Goal: Complete application form: Complete application form

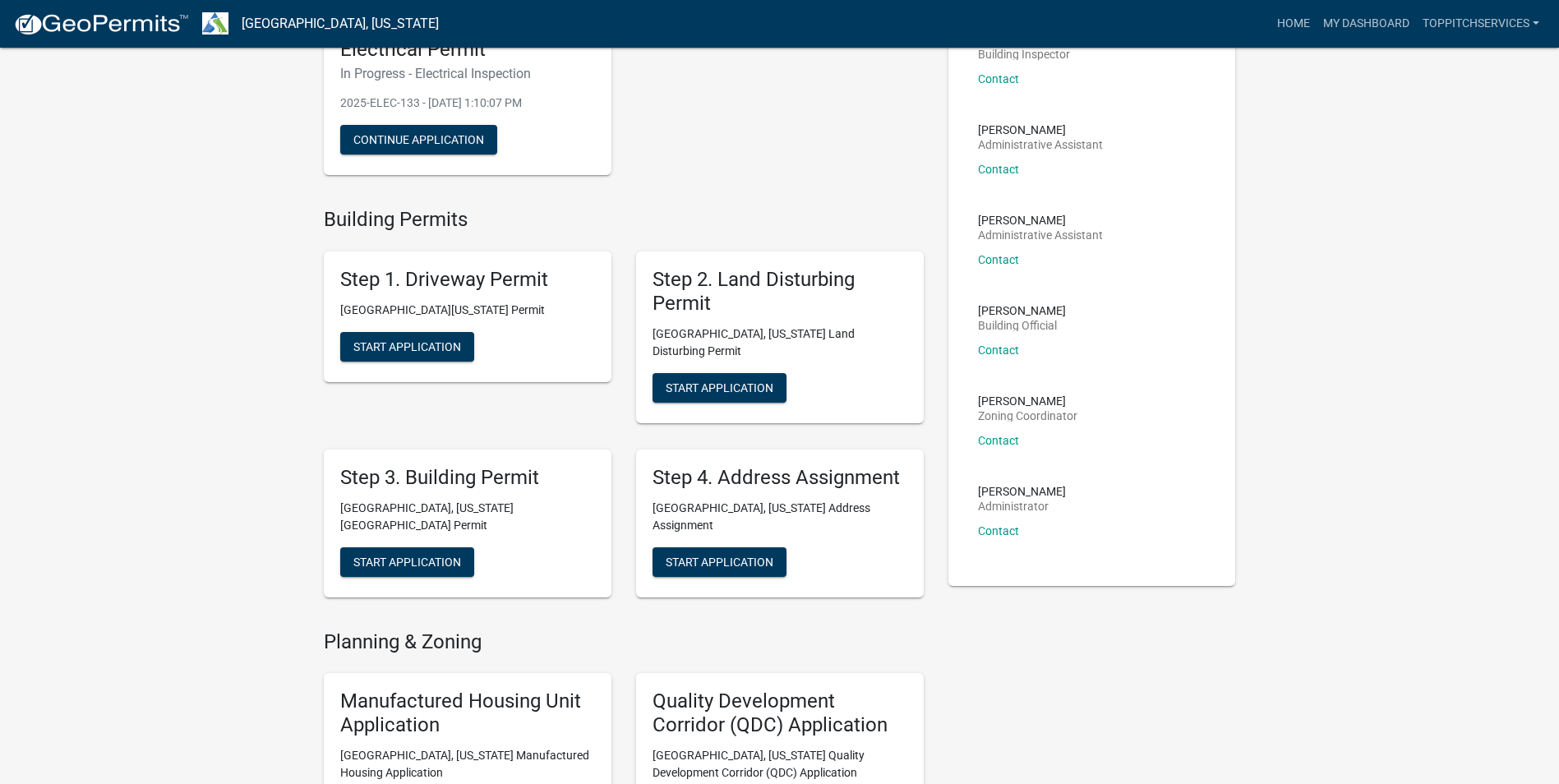
scroll to position [164, 0]
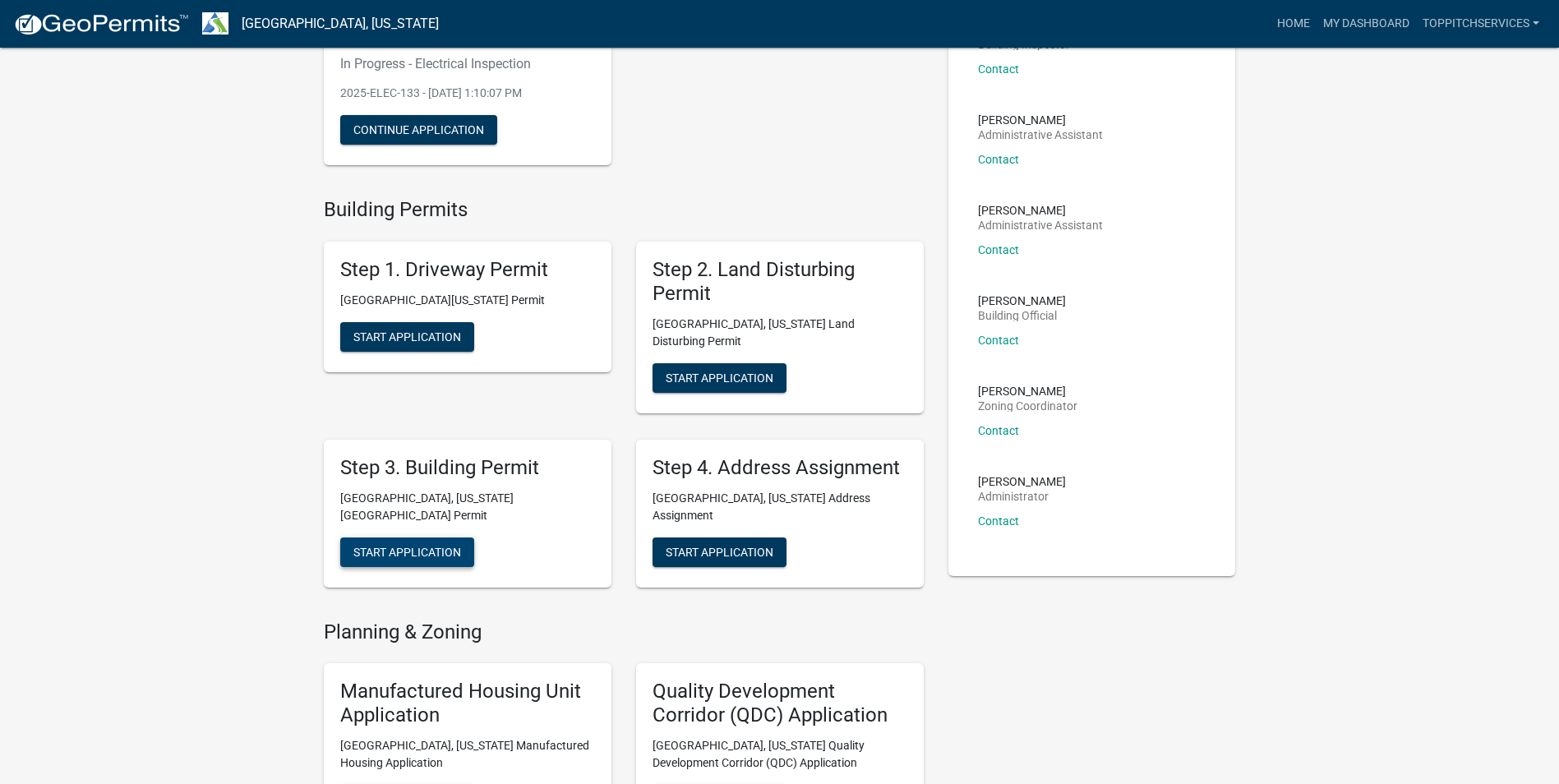
click at [403, 545] on span "Start Application" at bounding box center [408, 551] width 108 height 13
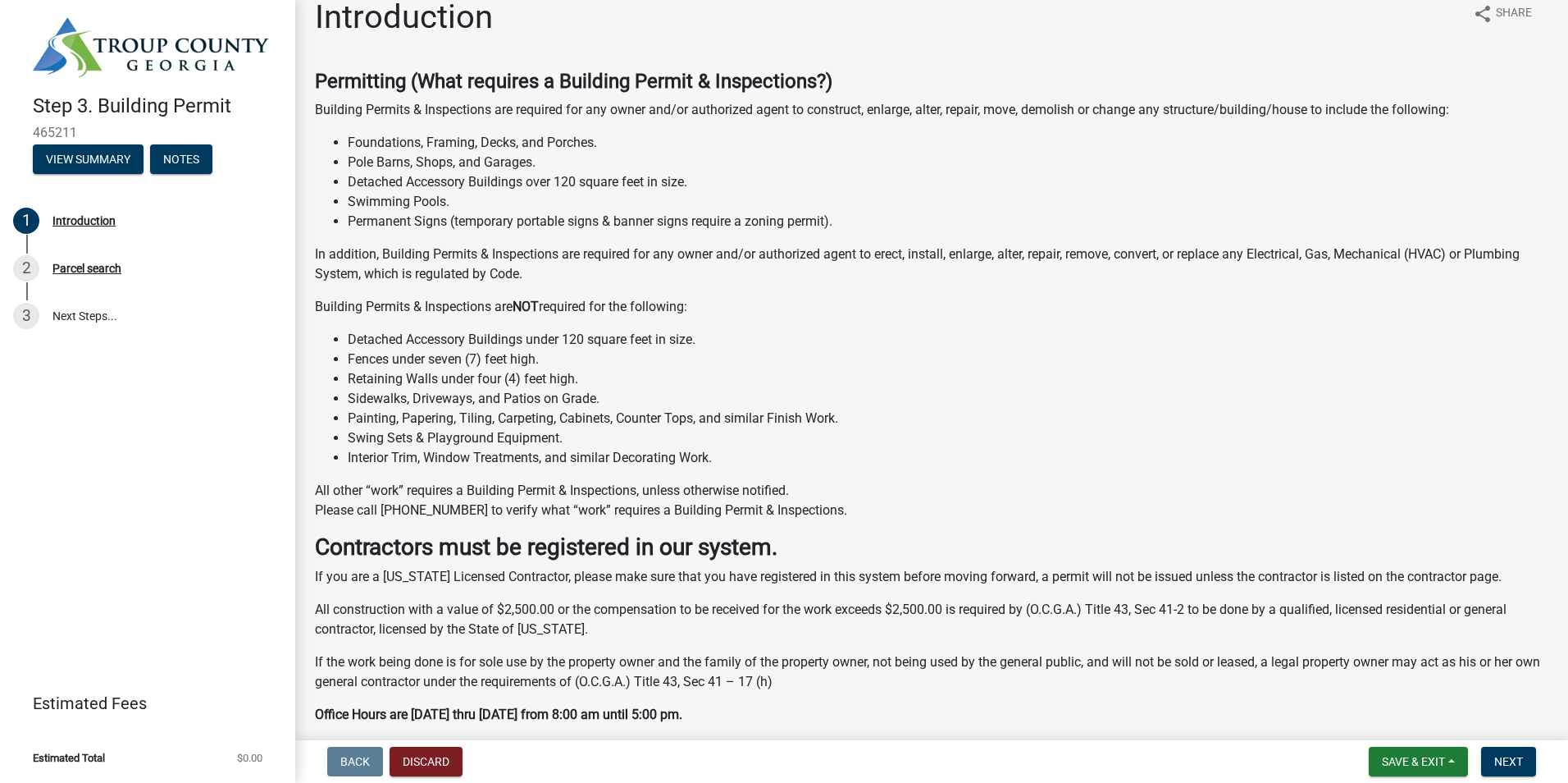
scroll to position [82, 0]
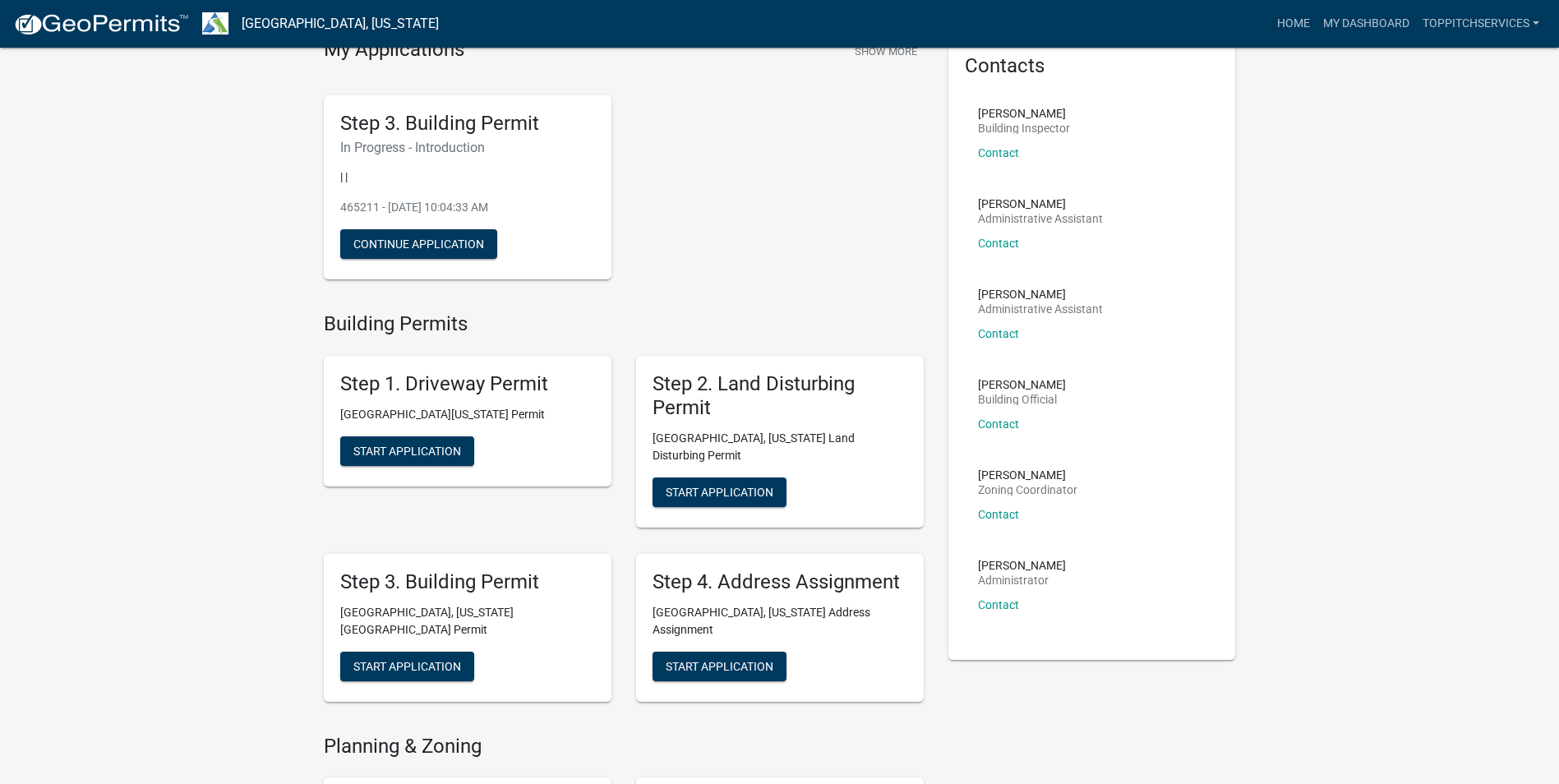
scroll to position [82, 0]
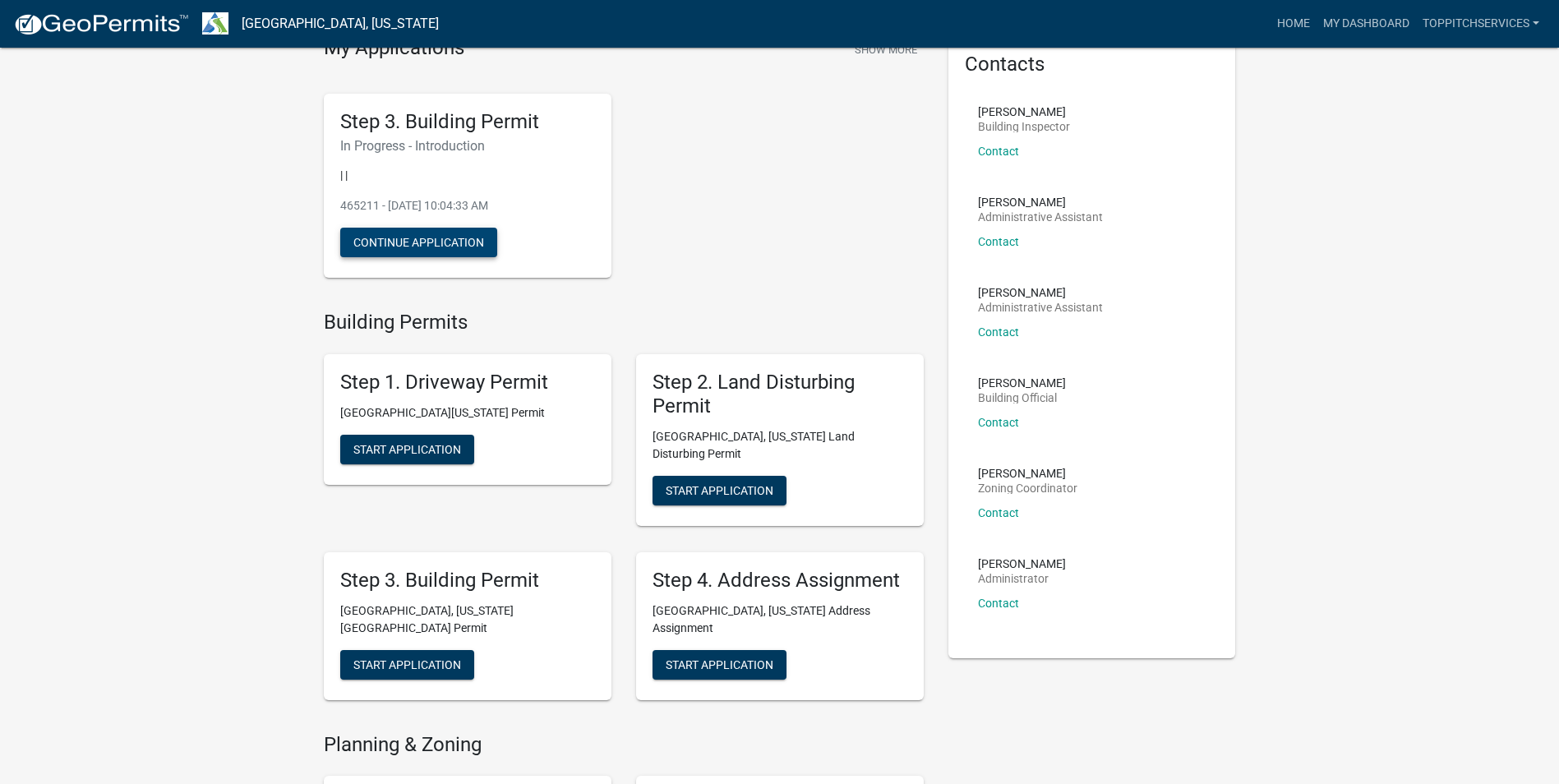
click at [426, 238] on button "Continue Application" at bounding box center [419, 243] width 157 height 30
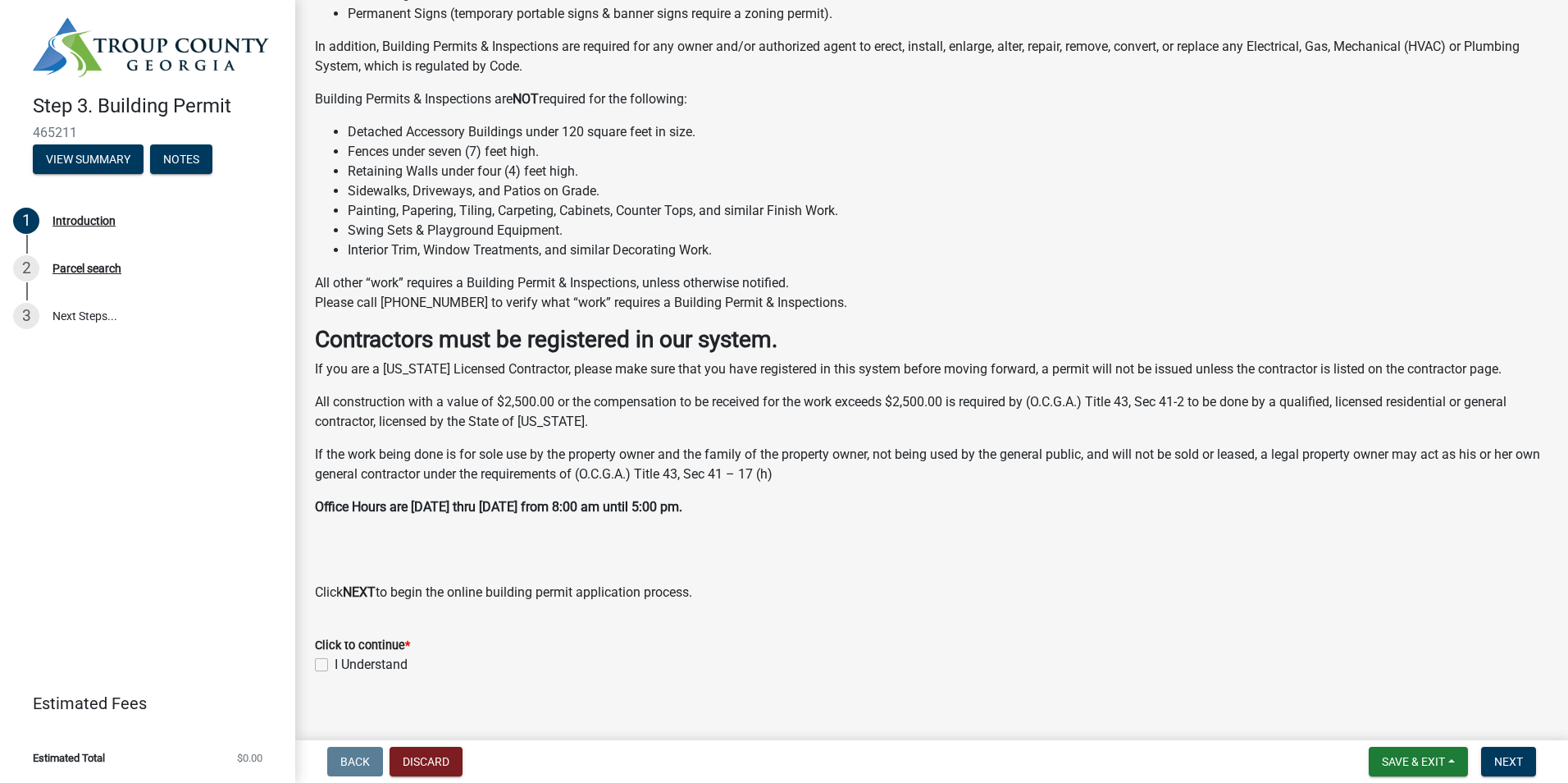
scroll to position [246, 0]
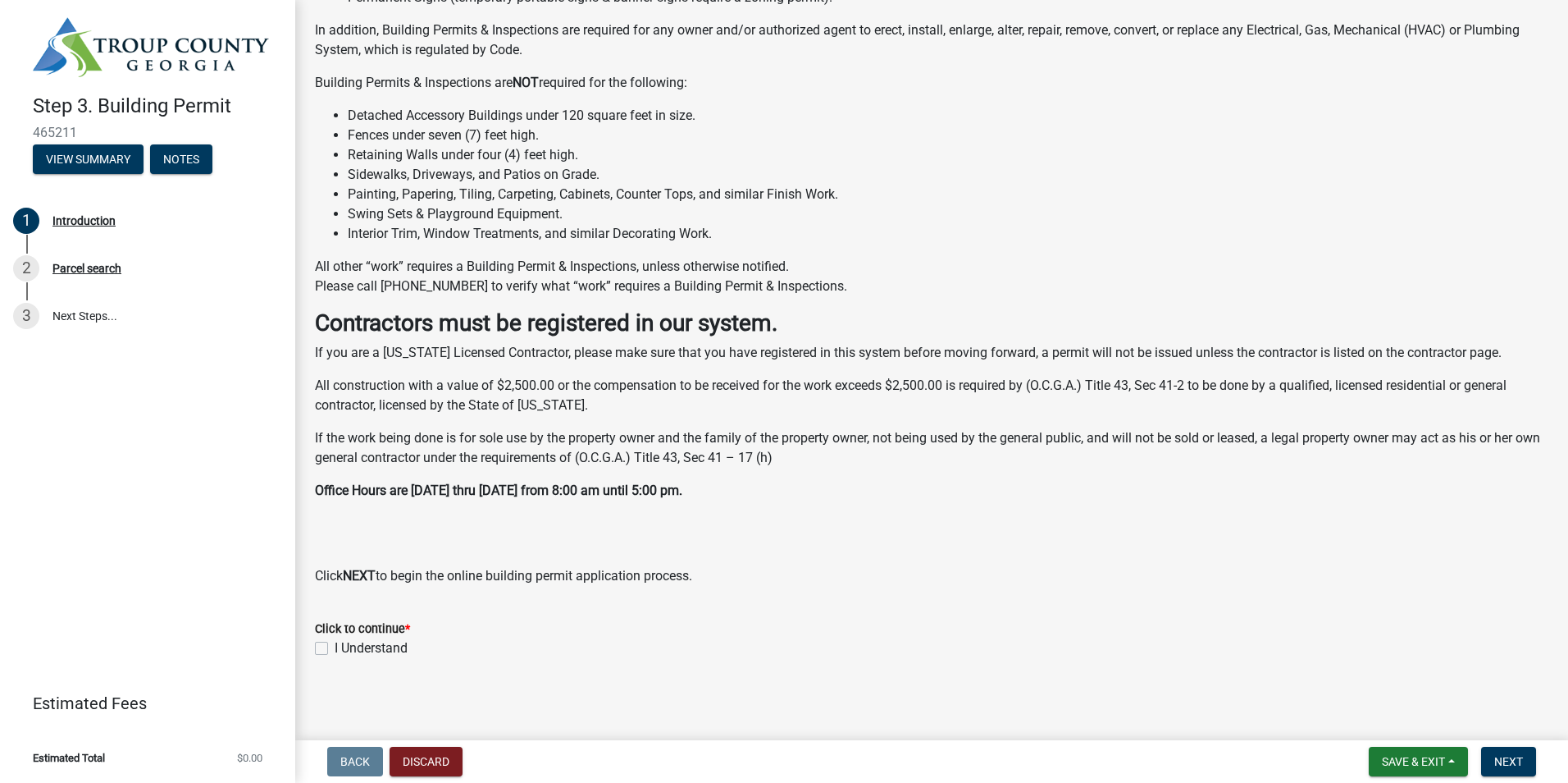
click at [315, 653] on div "Click to continue * I Understand" at bounding box center [931, 628] width 1258 height 59
click at [335, 653] on label "I Understand" at bounding box center [371, 648] width 73 height 19
click at [335, 649] on input "I Understand" at bounding box center [340, 644] width 11 height 11
checkbox input "true"
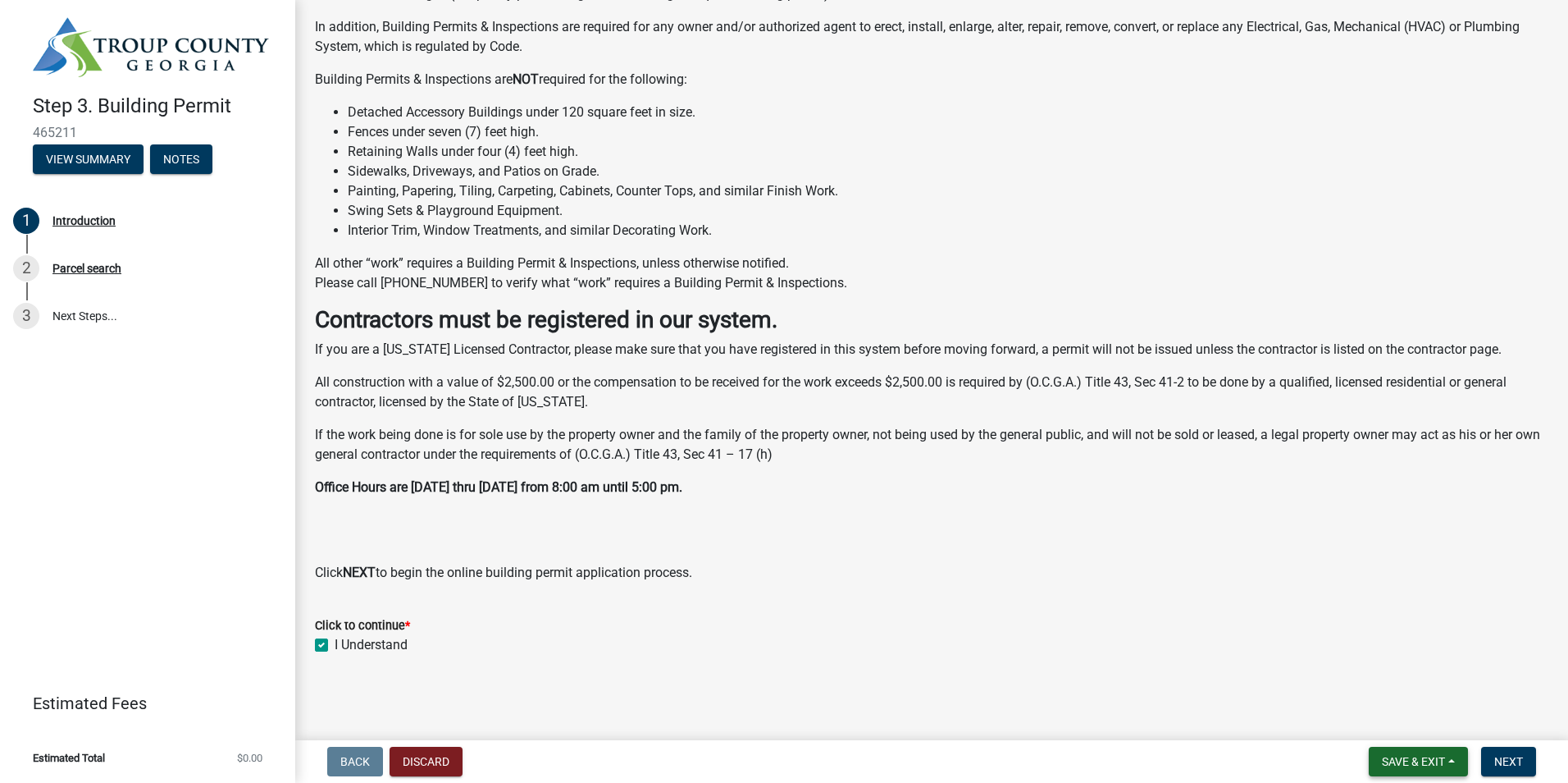
click at [1391, 767] on span "Save & Exit" at bounding box center [1414, 761] width 63 height 13
click at [1398, 726] on button "Save & Exit" at bounding box center [1402, 719] width 131 height 40
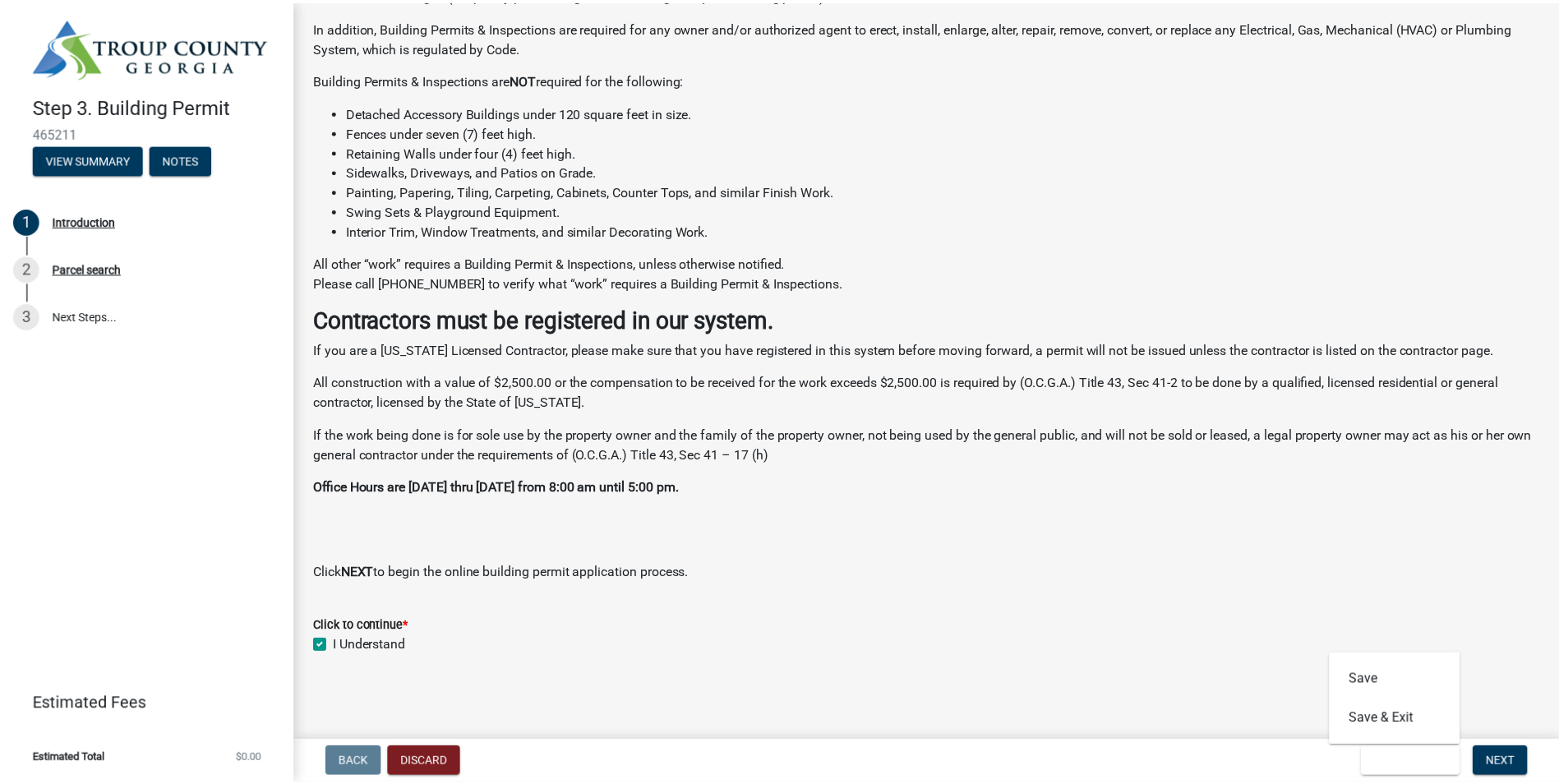
scroll to position [0, 0]
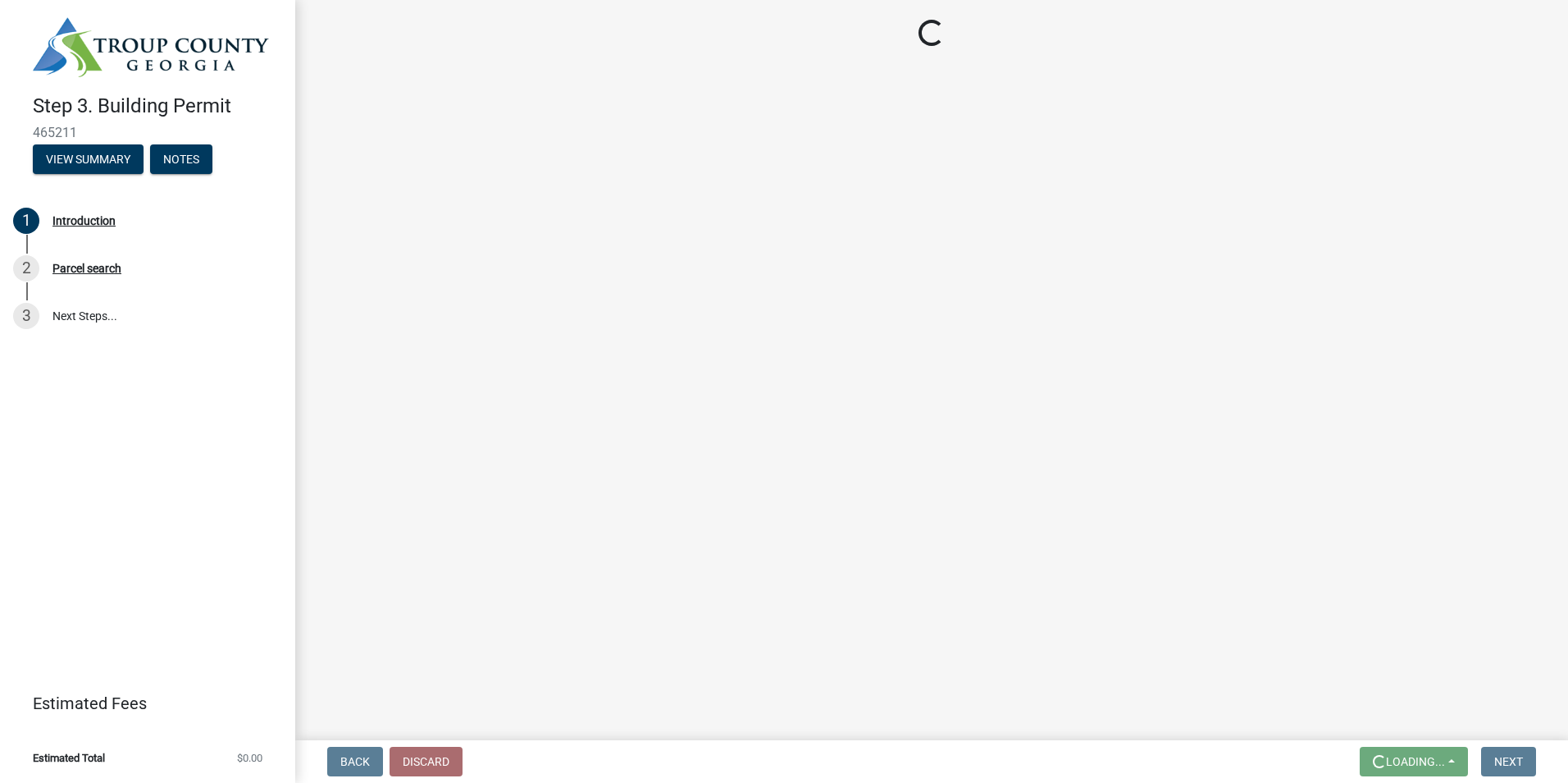
click at [1398, 726] on main "Loading..." at bounding box center [931, 366] width 1273 height 734
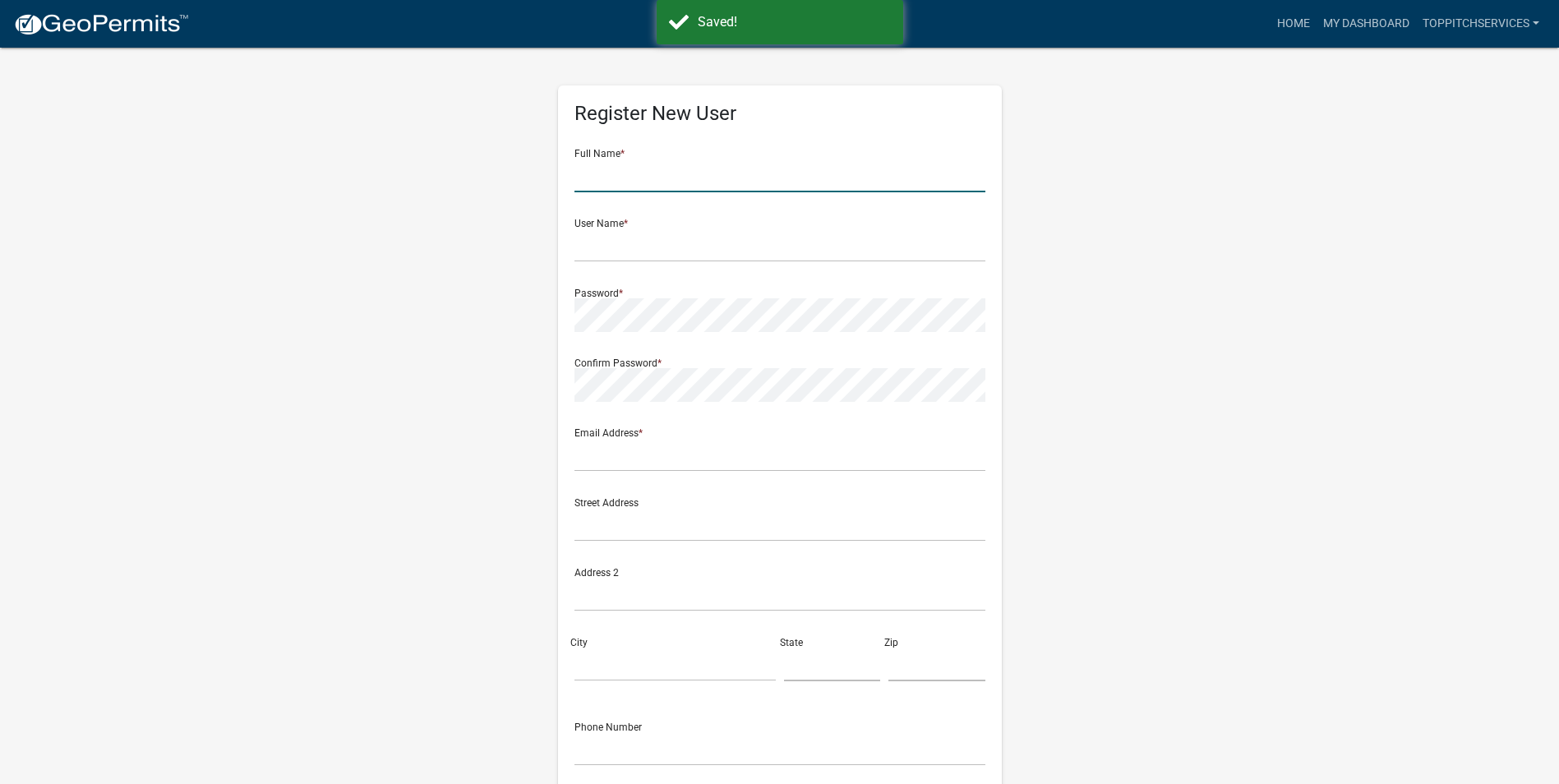
click at [660, 183] on input "text" at bounding box center [780, 175] width 411 height 34
type input "Julia Mathis"
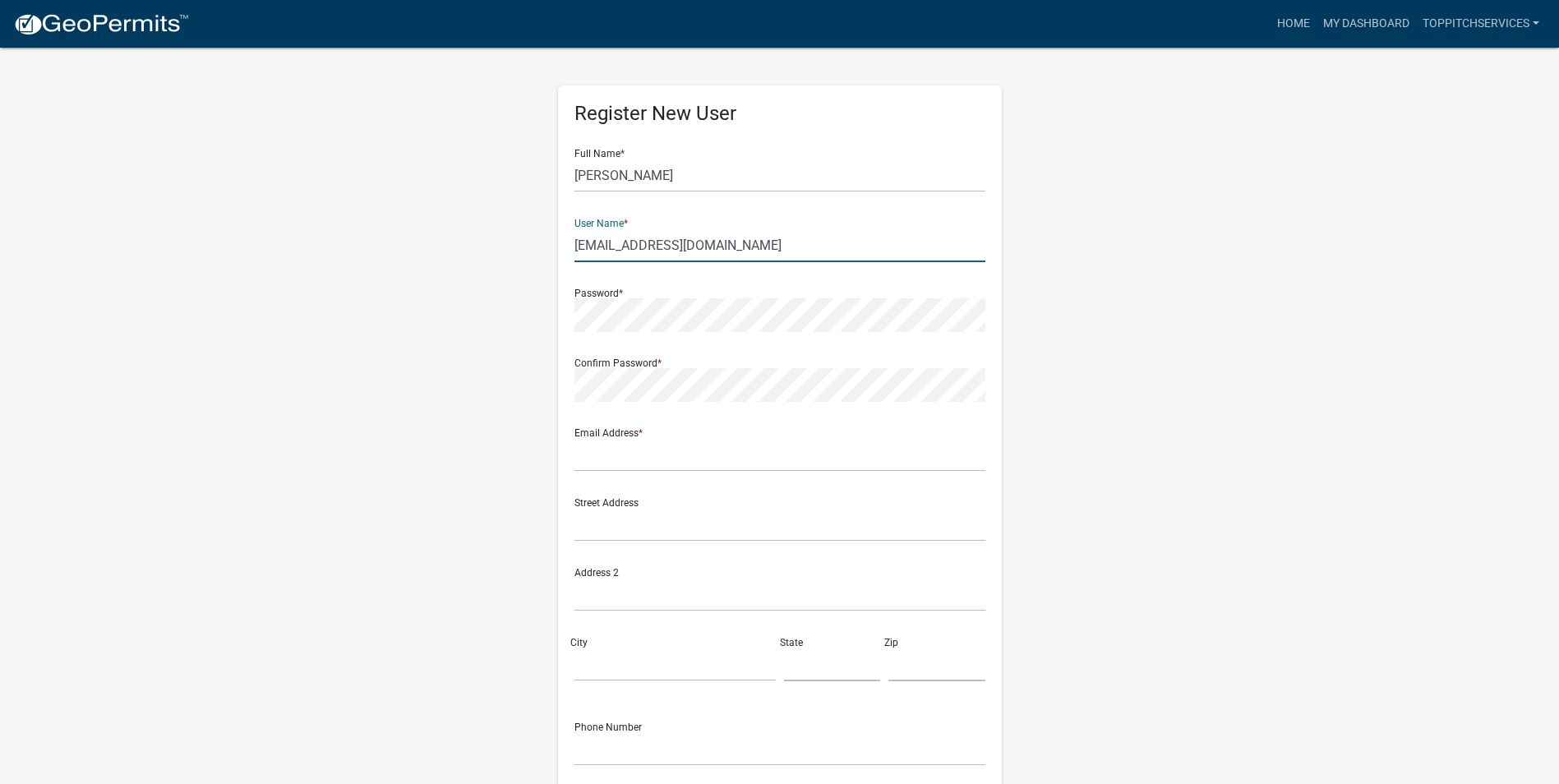
type input "customerservice@toppitchservices.com"
click at [1051, 409] on div "Register New User Full Name * Julia Mathis User Name * customerservice@toppitch…" at bounding box center [780, 485] width 937 height 879
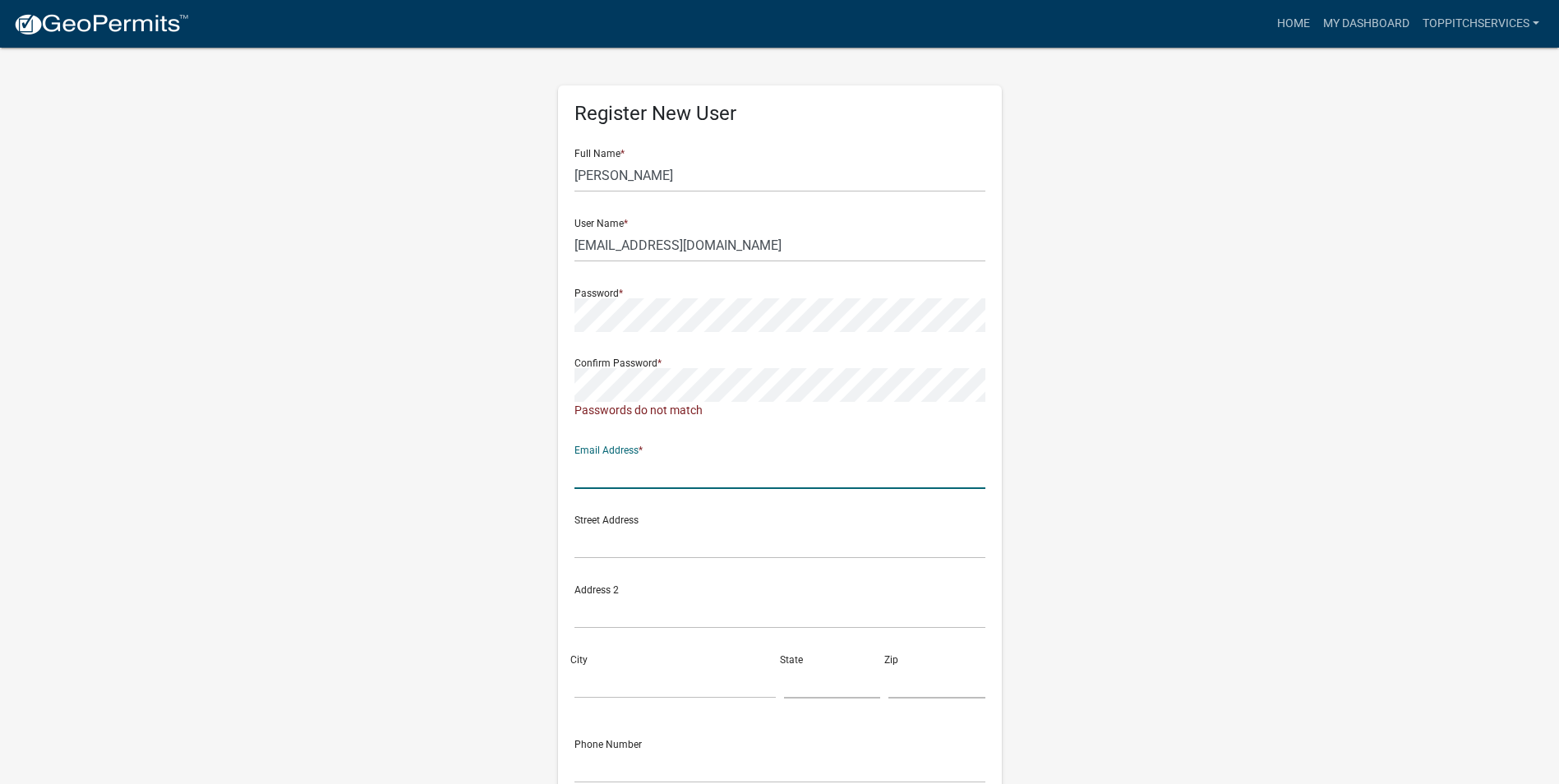
click at [716, 482] on input "text" at bounding box center [780, 472] width 411 height 34
type input "customerservice@toppitchservices.com"
click at [596, 549] on input "text" at bounding box center [780, 541] width 411 height 34
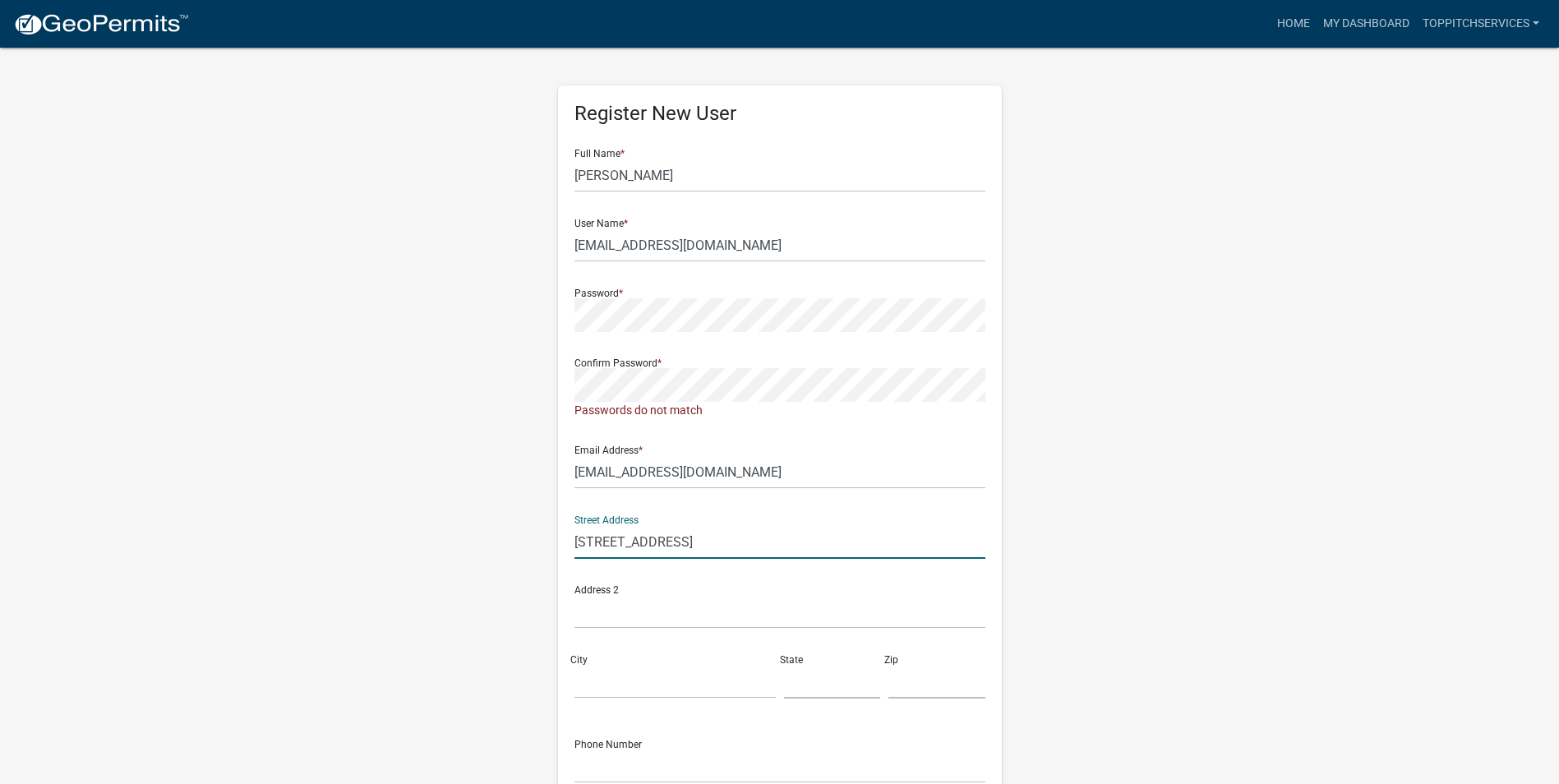
type input "2063 Hwy 36 E"
type input "Jackson"
type input "GA"
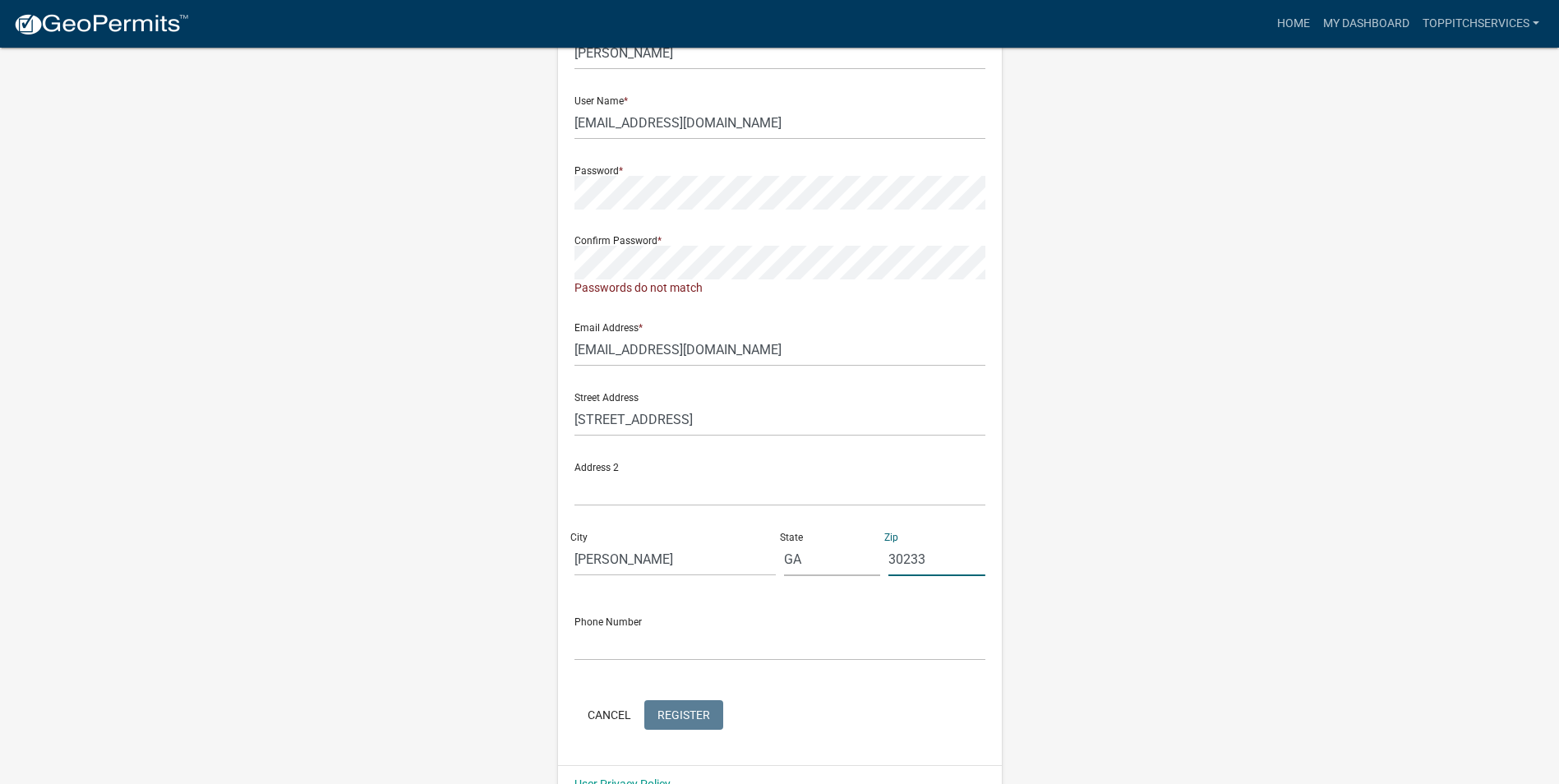
scroll to position [159, 0]
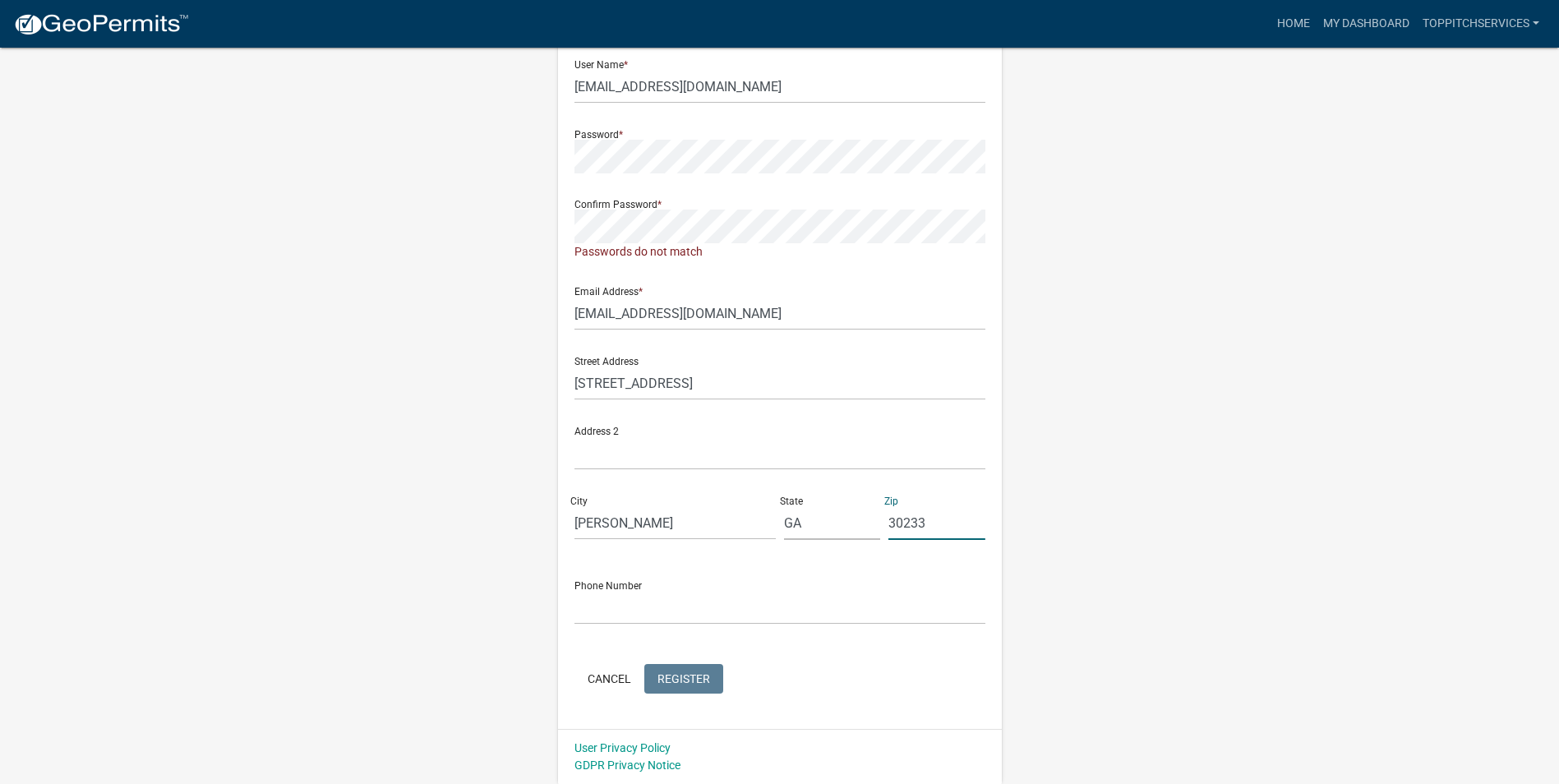
type input "30233"
click at [622, 612] on input "text" at bounding box center [780, 608] width 411 height 34
type input "404/826-0121"
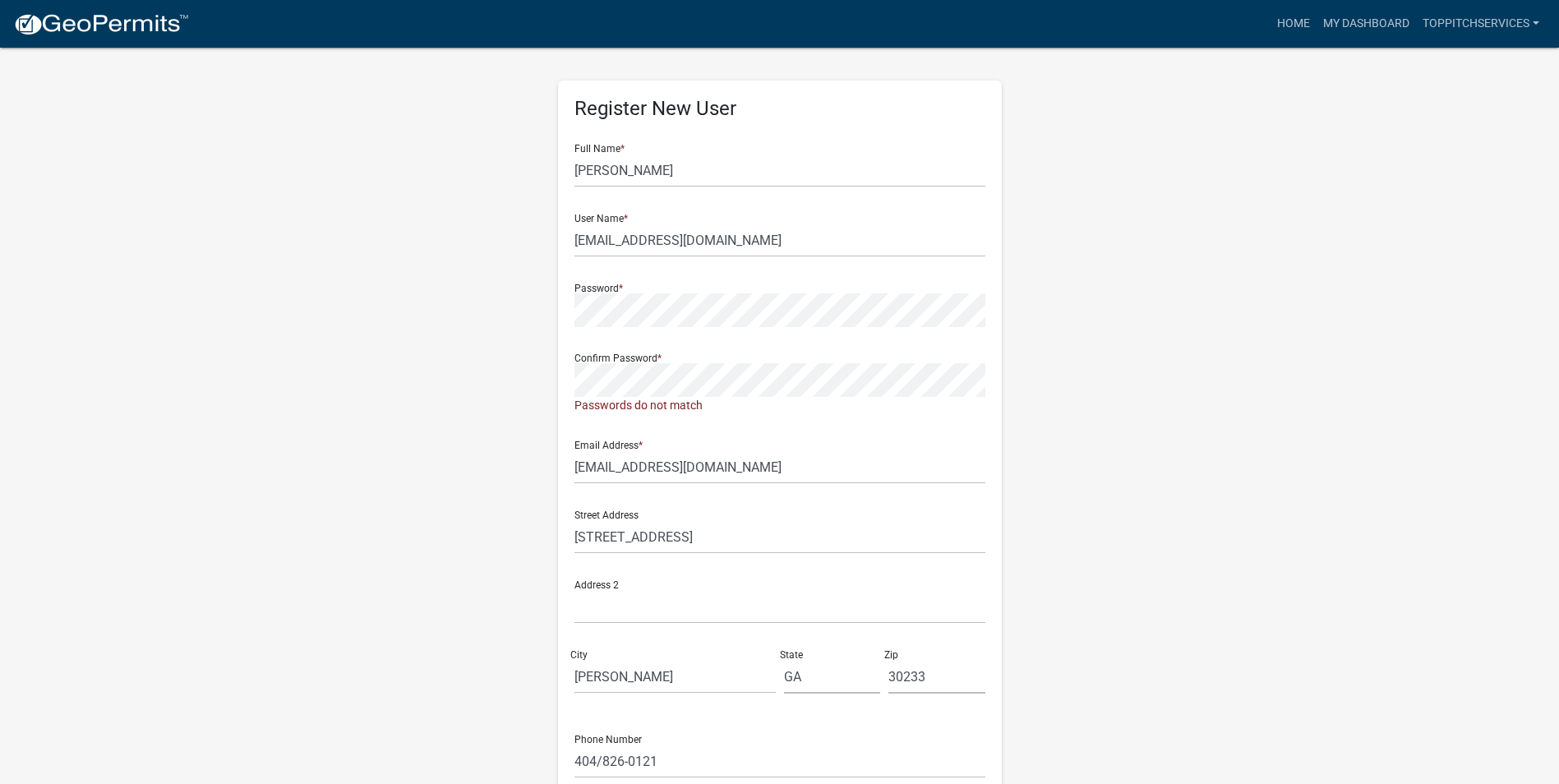
scroll to position [0, 0]
click at [182, 307] on wm-register-view "more_horiz Home My Dashboard TopPitchServices Account Logout Register New User …" at bounding box center [779, 471] width 1559 height 943
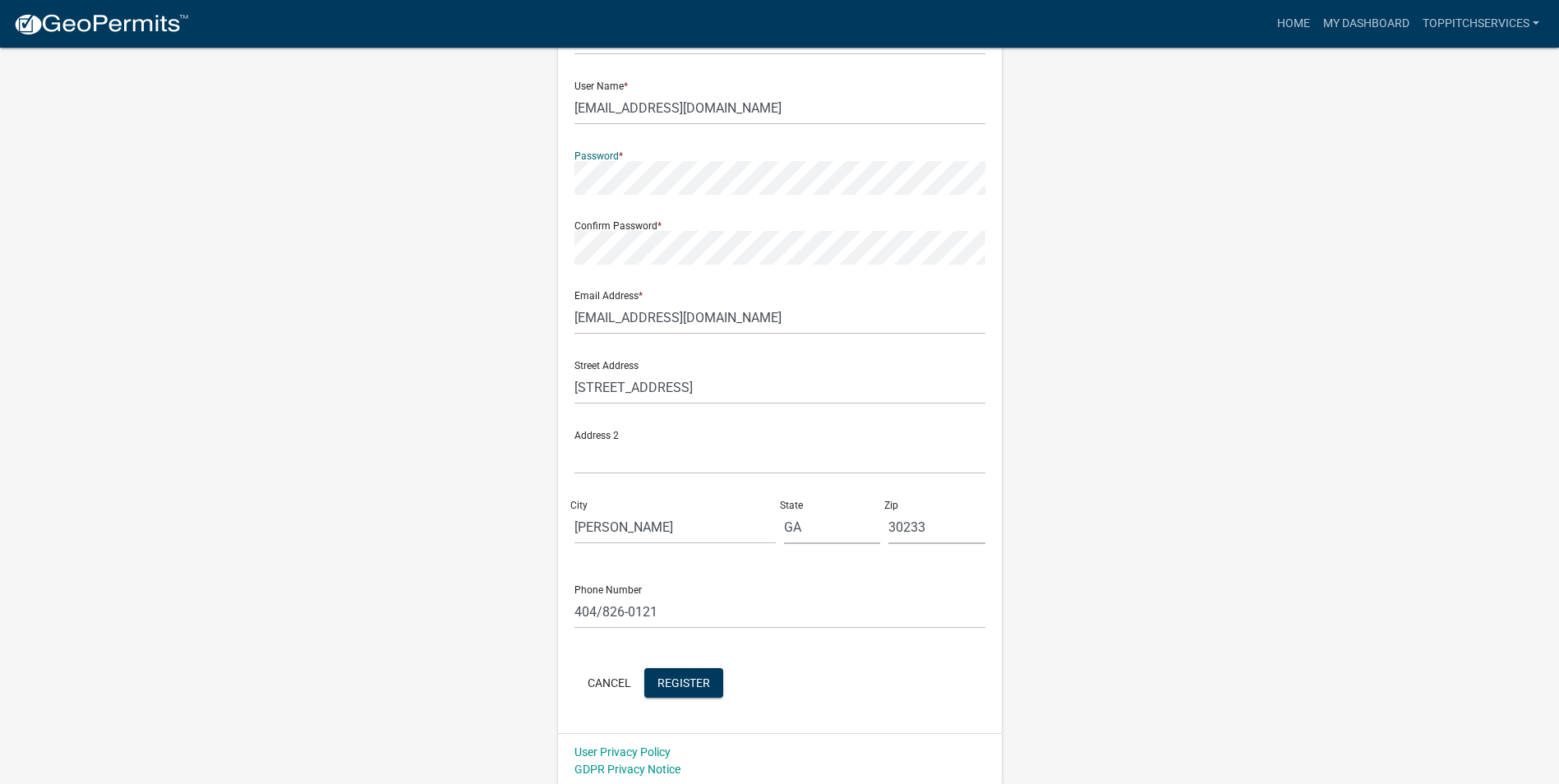
scroll to position [141, 0]
click at [682, 674] on span "Register" at bounding box center [684, 677] width 53 height 13
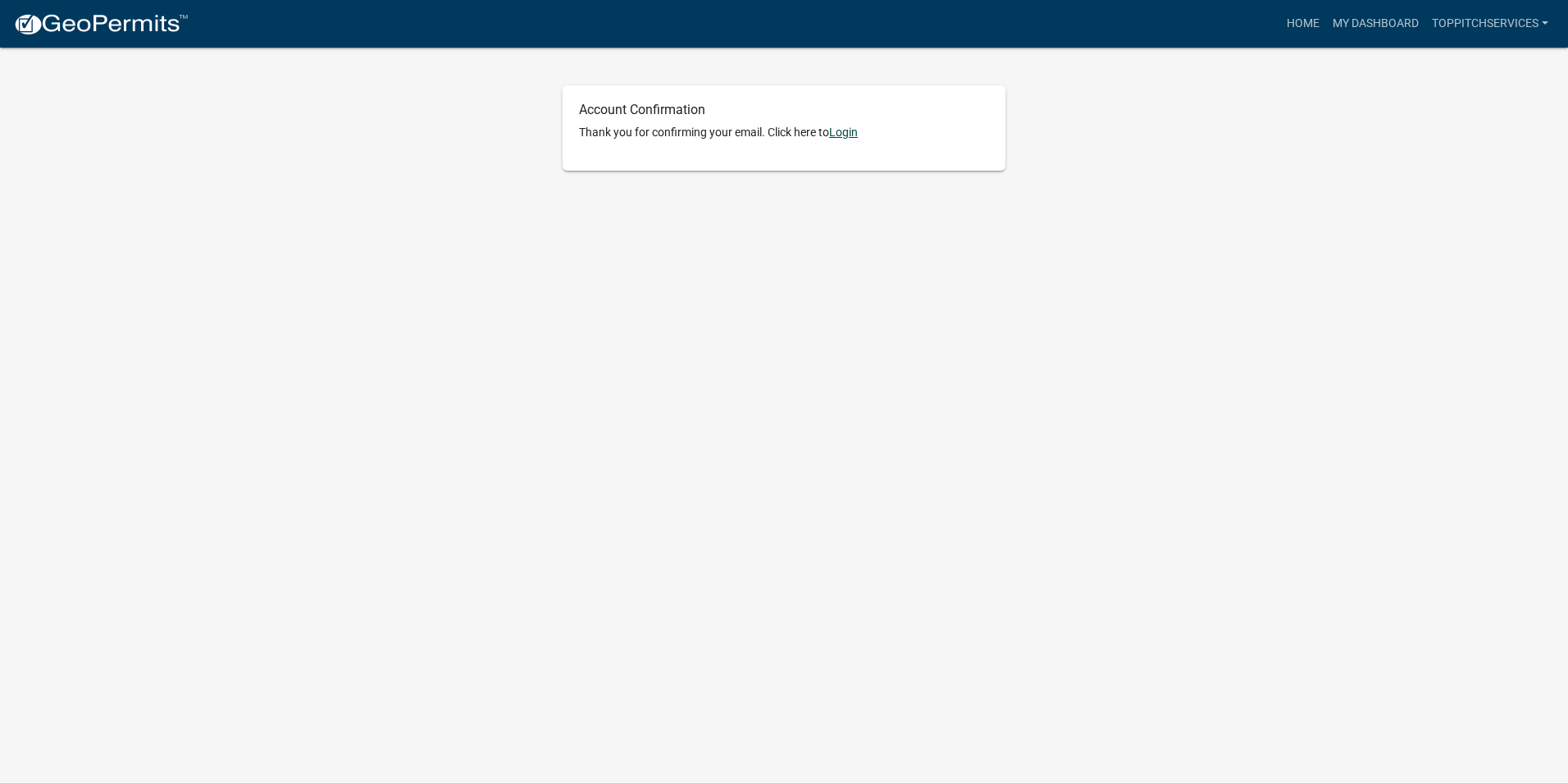
click at [848, 135] on link "Login" at bounding box center [843, 132] width 29 height 13
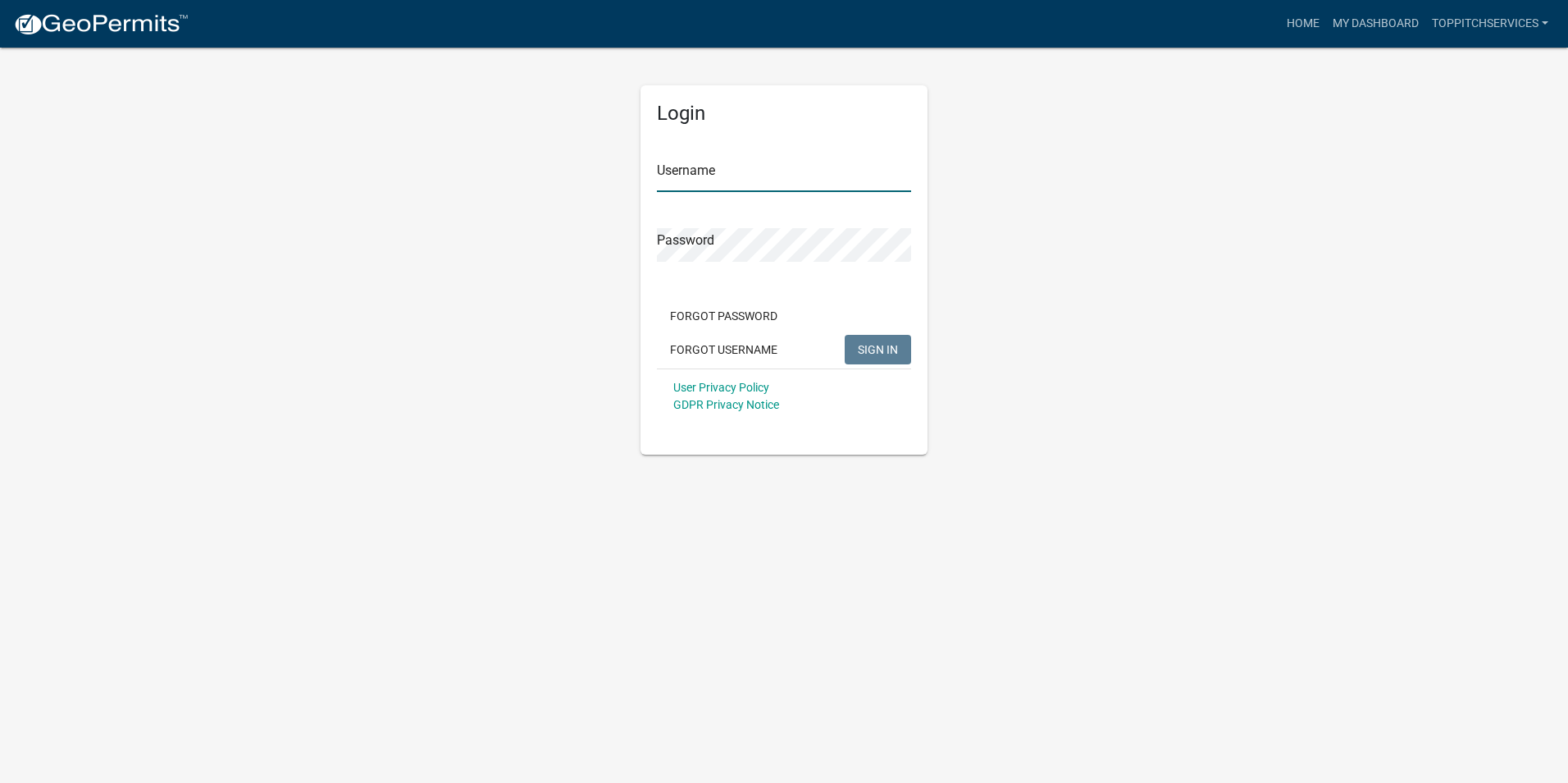
type input "customerservice@toppitchservices.com"
click at [881, 354] on span "SIGN IN" at bounding box center [879, 349] width 40 height 13
